Goal: Download file/media

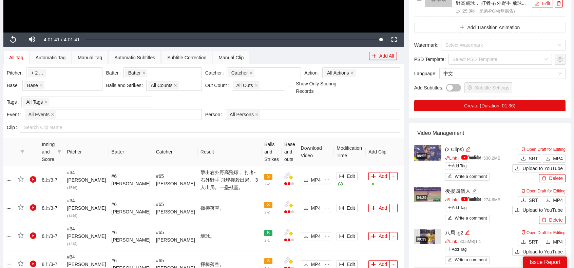
scroll to position [305, 0]
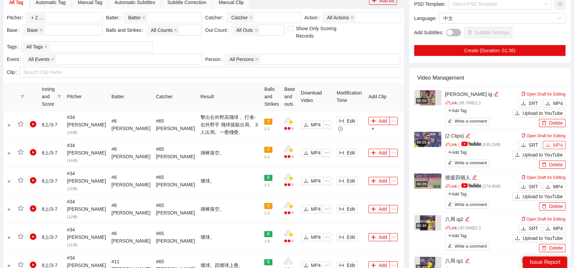
click at [558, 141] on span "MP4" at bounding box center [558, 144] width 10 height 7
click at [553, 183] on span "MP4" at bounding box center [558, 186] width 10 height 7
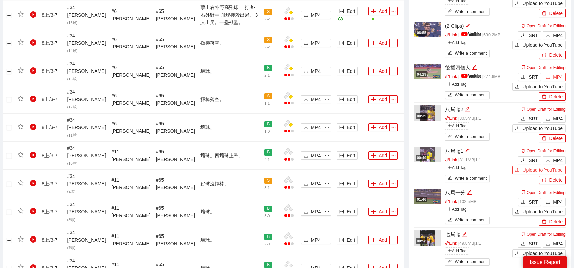
scroll to position [475, 0]
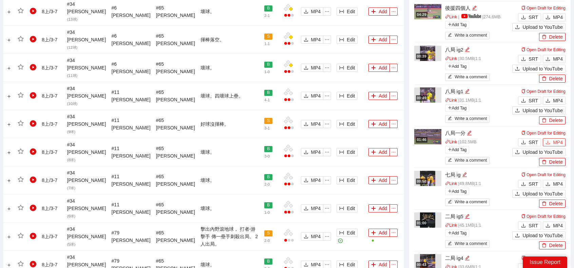
click at [556, 139] on span "MP4" at bounding box center [558, 142] width 10 height 7
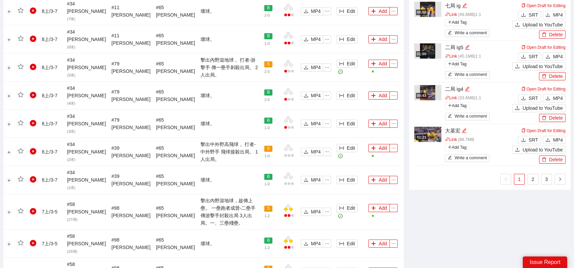
scroll to position [645, 0]
click at [553, 136] on button "MP4" at bounding box center [554, 140] width 23 height 8
click at [531, 174] on link "2" at bounding box center [533, 179] width 10 height 10
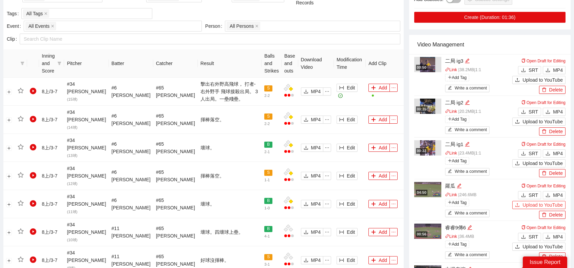
scroll to position [339, 0]
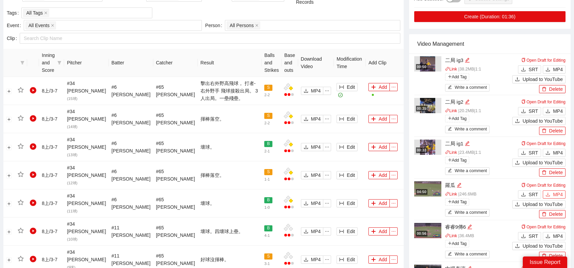
click at [562, 191] on span "MP4" at bounding box center [558, 194] width 10 height 7
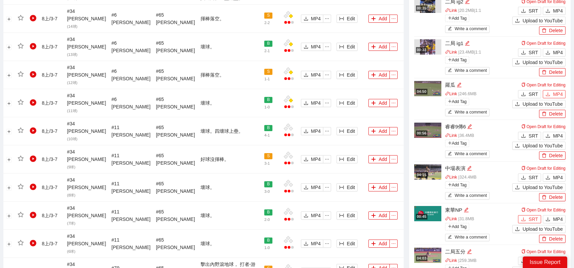
scroll to position [441, 0]
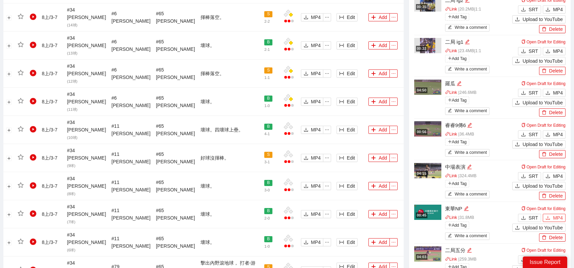
click at [559, 214] on span "MP4" at bounding box center [558, 217] width 10 height 7
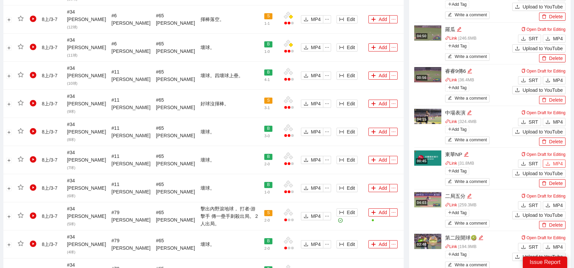
scroll to position [509, 0]
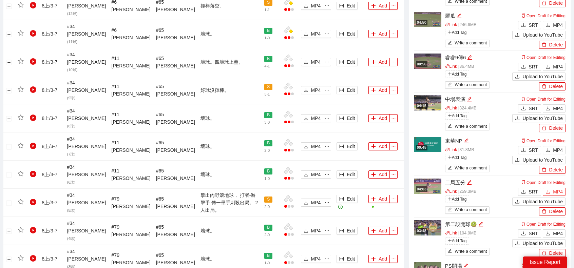
click at [559, 188] on span "MP4" at bounding box center [558, 191] width 10 height 7
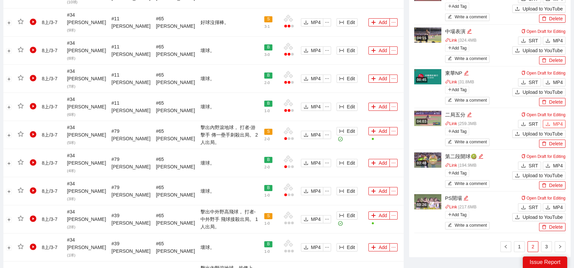
scroll to position [651, 0]
